Goal: Transaction & Acquisition: Purchase product/service

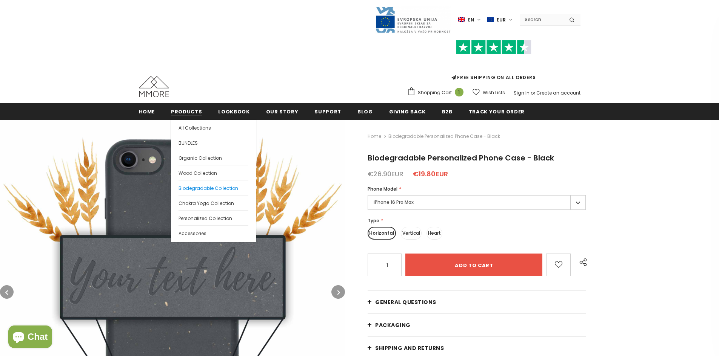
click at [200, 188] on span "Biodegradable Collection" at bounding box center [208, 188] width 60 height 6
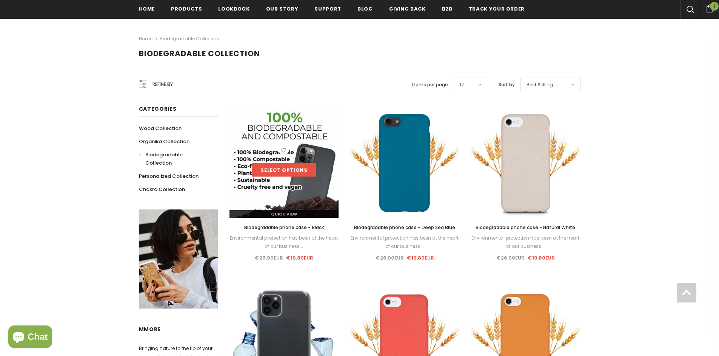
scroll to position [113, 0]
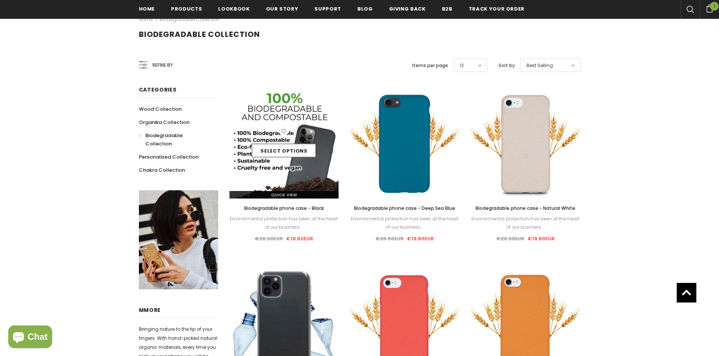
click at [293, 120] on img at bounding box center [283, 143] width 109 height 109
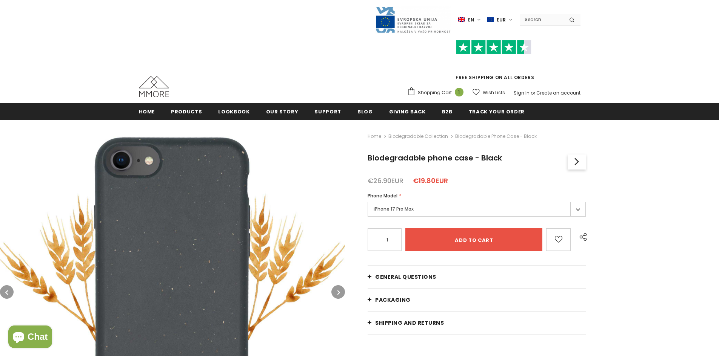
click at [415, 208] on label "iPhone 17 Pro Max" at bounding box center [476, 209] width 218 height 15
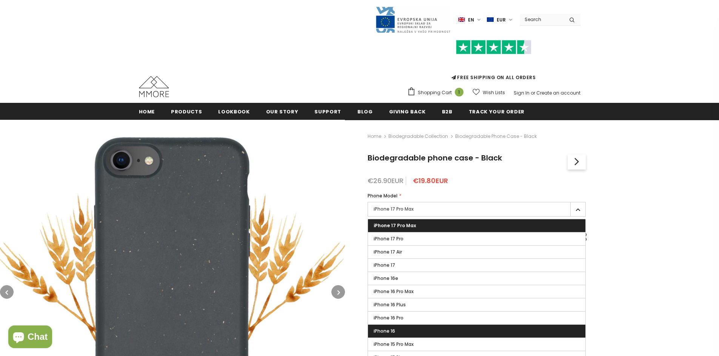
click at [404, 328] on label "iPhone 16" at bounding box center [476, 331] width 217 height 13
click at [0, 0] on input "iPhone 16" at bounding box center [0, 0] width 0 height 0
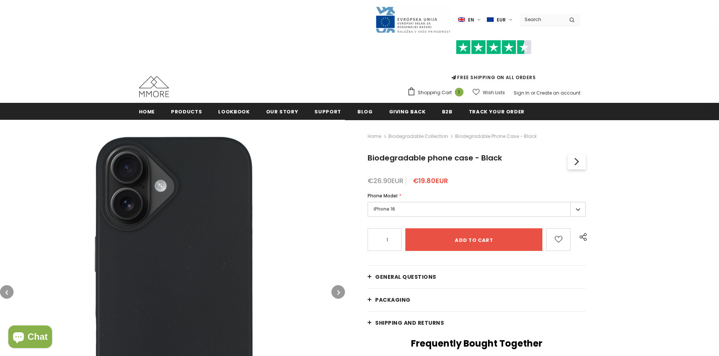
click at [685, 258] on div "Home Biodegradable Collection Biodegradable phone case - Black Biodegradable ph…" at bounding box center [532, 352] width 374 height 464
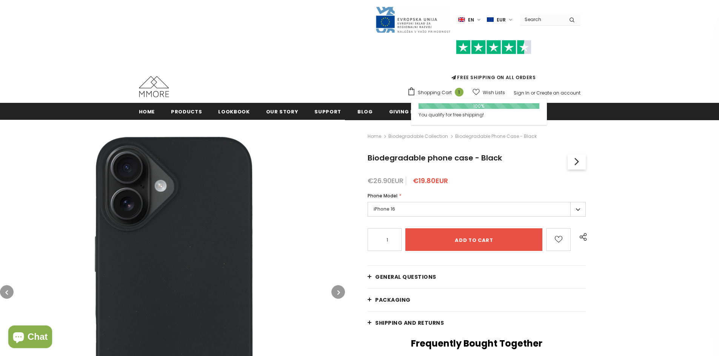
click at [389, 212] on label "iPhone 16" at bounding box center [476, 209] width 218 height 15
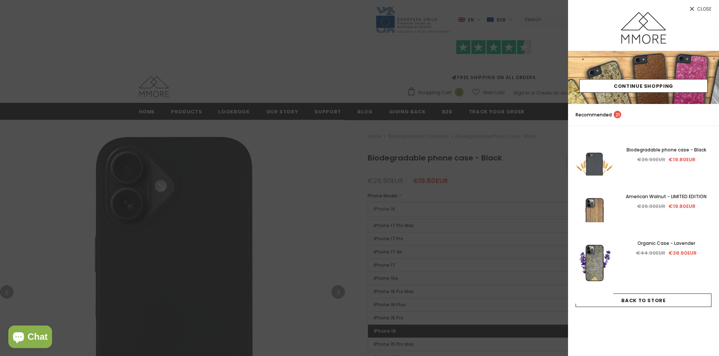
click at [375, 69] on div at bounding box center [359, 178] width 719 height 356
